Goal: Book appointment/travel/reservation

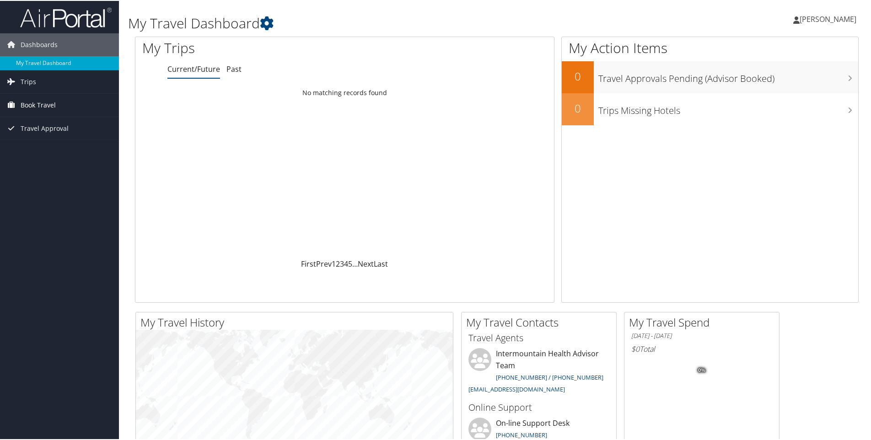
click at [45, 103] on span "Book Travel" at bounding box center [38, 104] width 35 height 23
click at [56, 146] on link "Book/Manage Online Trips" at bounding box center [59, 150] width 119 height 14
